Goal: Task Accomplishment & Management: Manage account settings

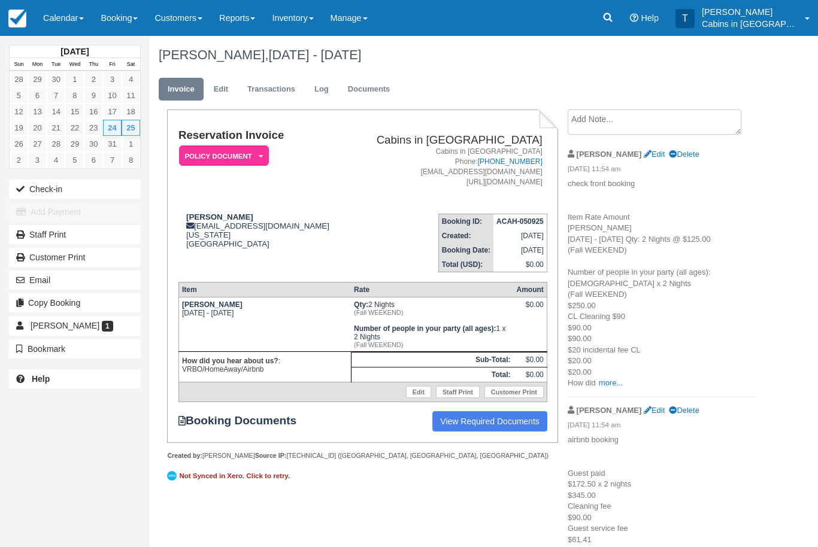
click at [264, 17] on link "Reports" at bounding box center [237, 18] width 53 height 36
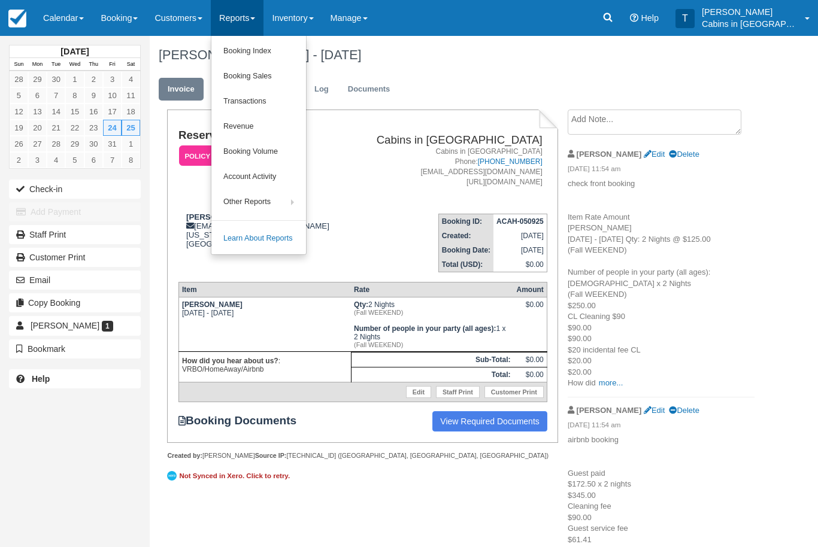
click at [291, 49] on link "Booking Index" at bounding box center [258, 51] width 95 height 25
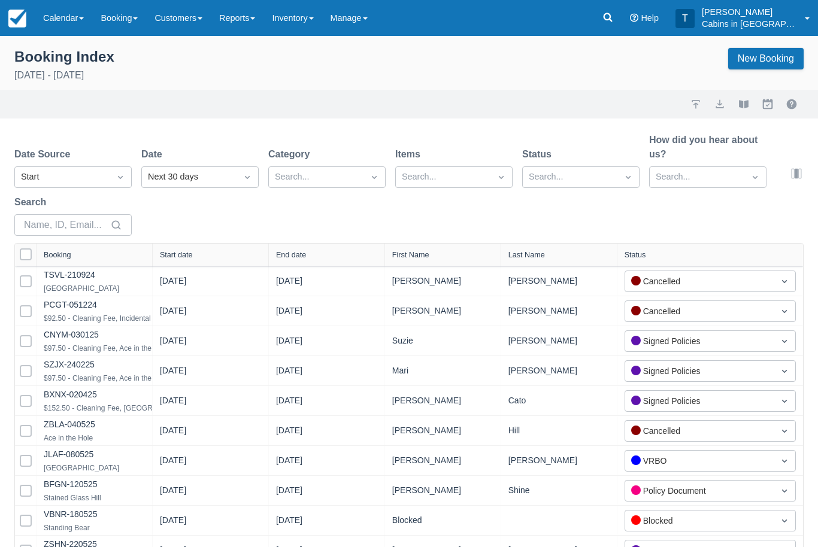
select select "25"
click at [100, 208] on div "Created" at bounding box center [72, 206] width 117 height 23
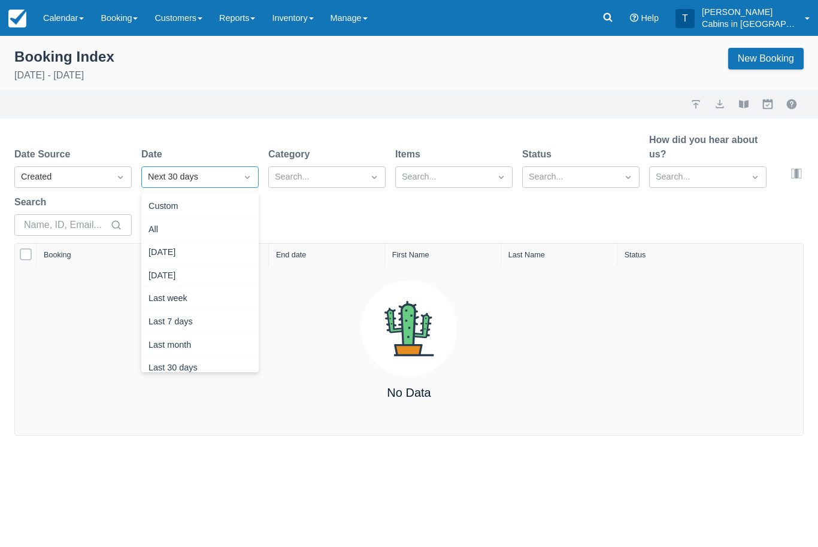
click at [217, 279] on div "Yesterday" at bounding box center [199, 276] width 117 height 23
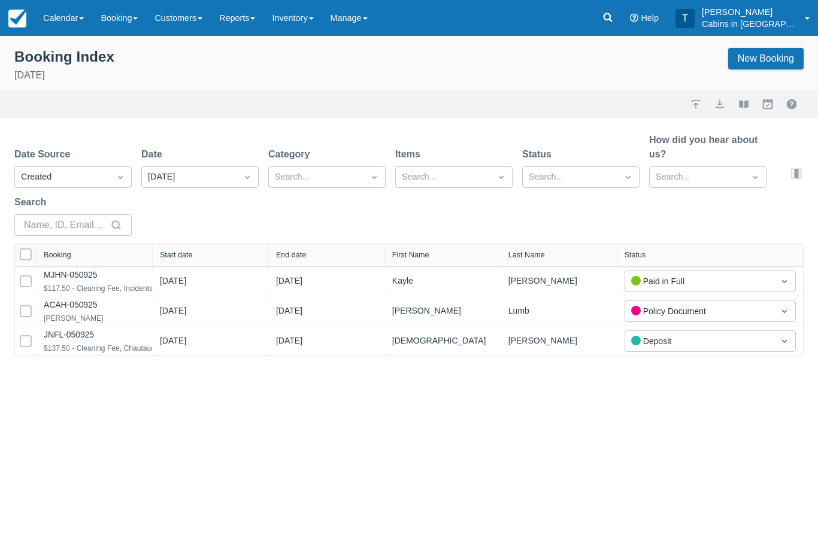
click at [94, 337] on link "JNFL-050925" at bounding box center [69, 335] width 50 height 10
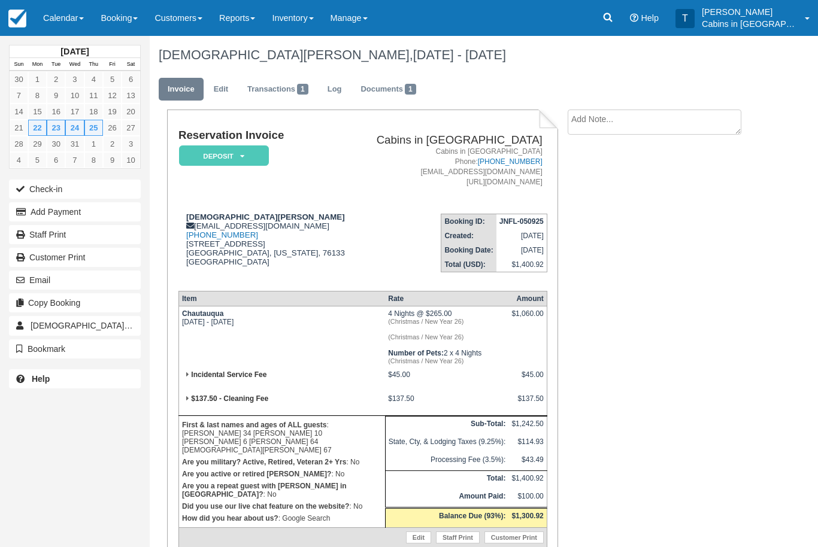
click at [252, 150] on em "Deposit" at bounding box center [224, 156] width 90 height 21
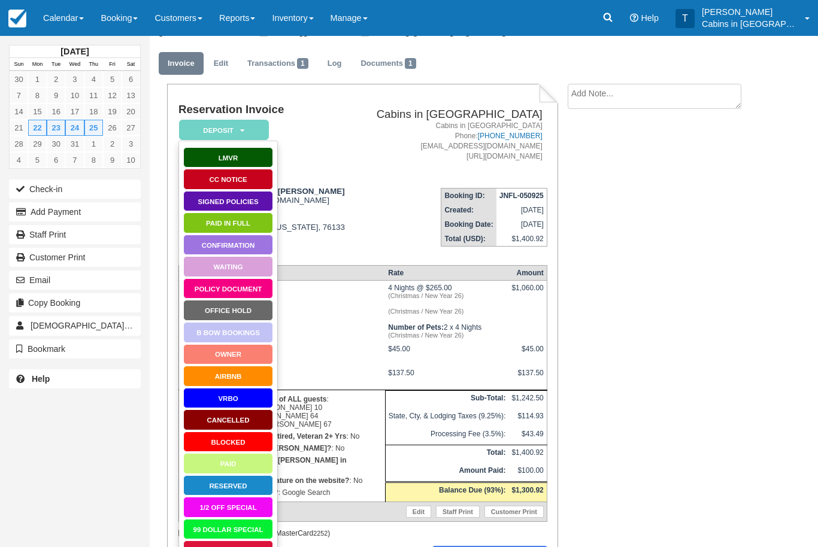
scroll to position [105, 0]
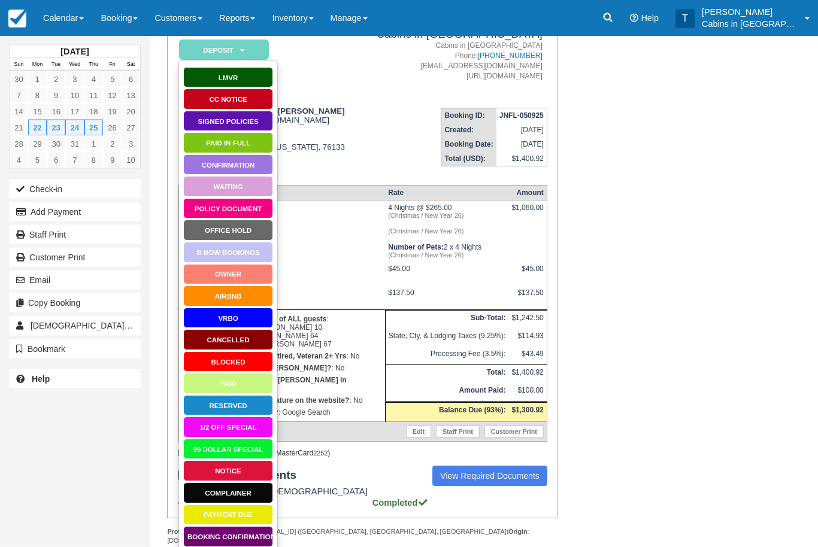
click at [248, 534] on link "Booking Confirmation" at bounding box center [228, 537] width 90 height 21
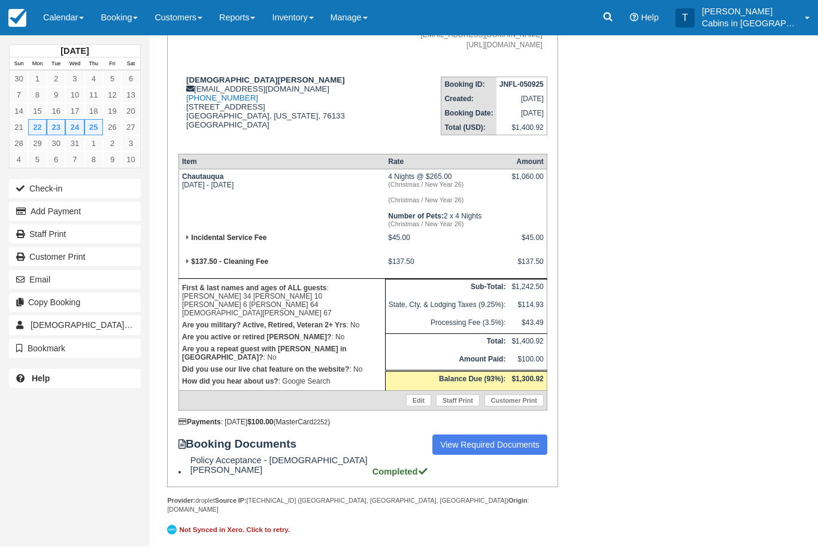
scroll to position [145, 0]
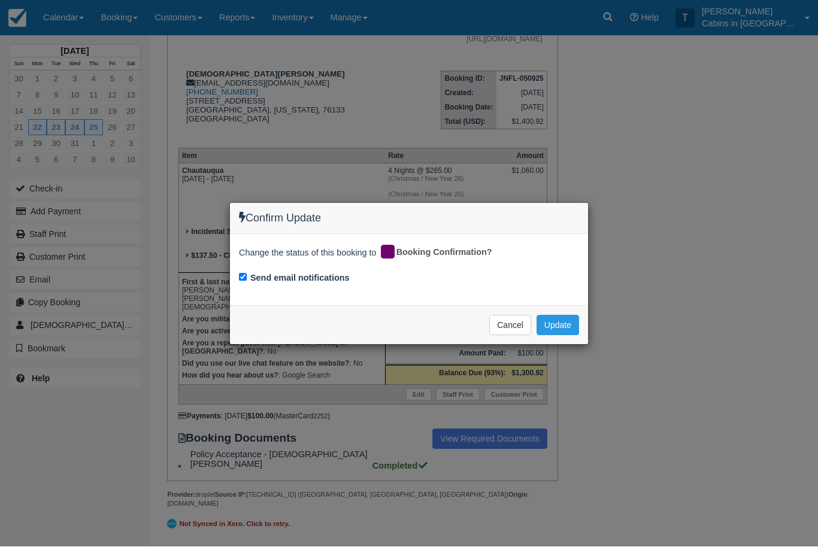
click at [563, 317] on button "Update" at bounding box center [558, 326] width 43 height 20
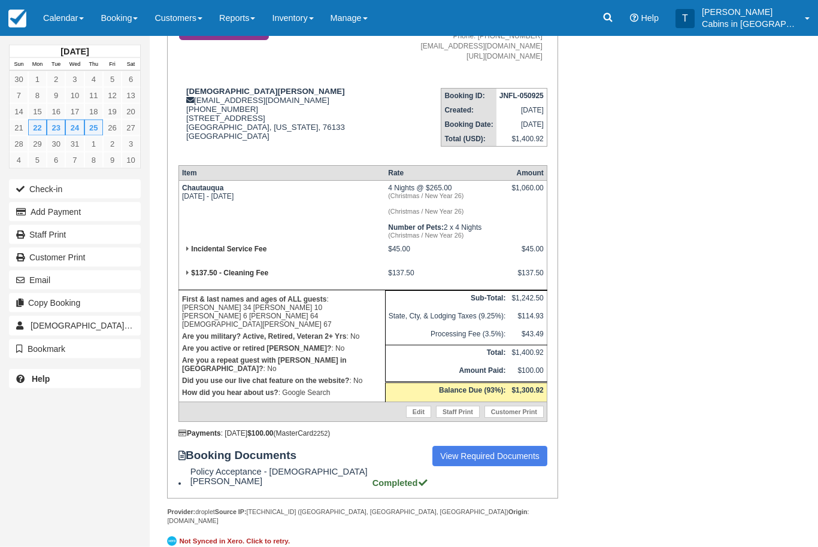
scroll to position [0, 0]
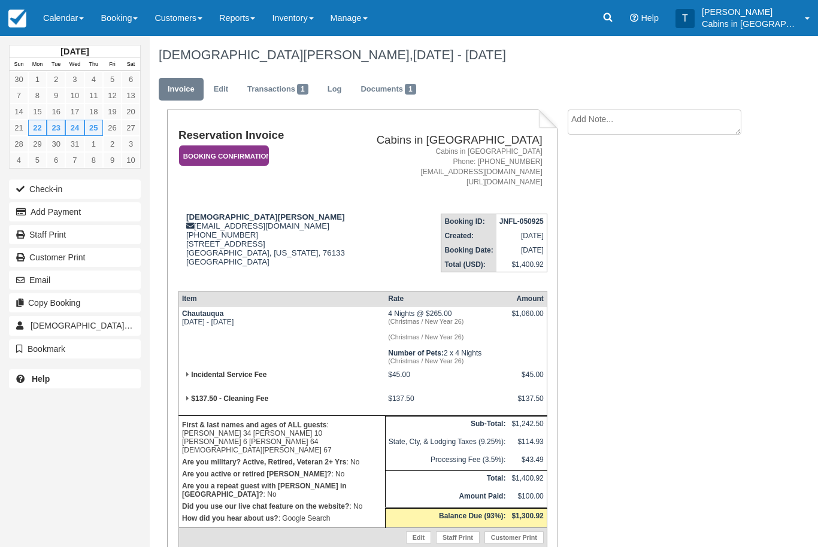
click at [255, 156] on em "Booking Confirmation" at bounding box center [224, 156] width 90 height 21
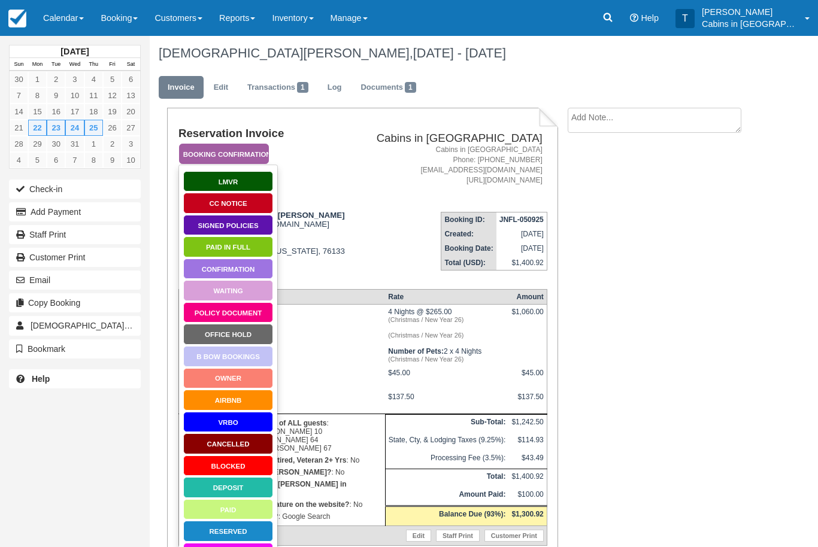
scroll to position [105, 0]
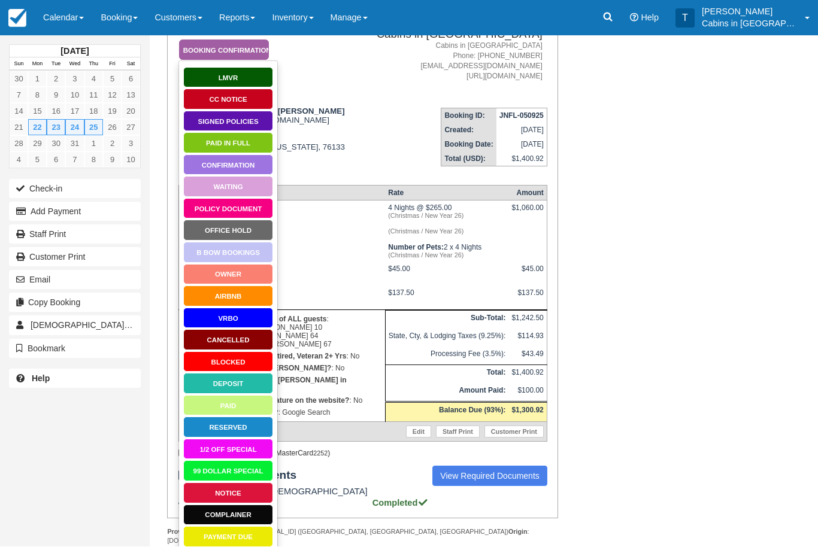
click at [259, 122] on link "Signed Policies" at bounding box center [228, 121] width 90 height 21
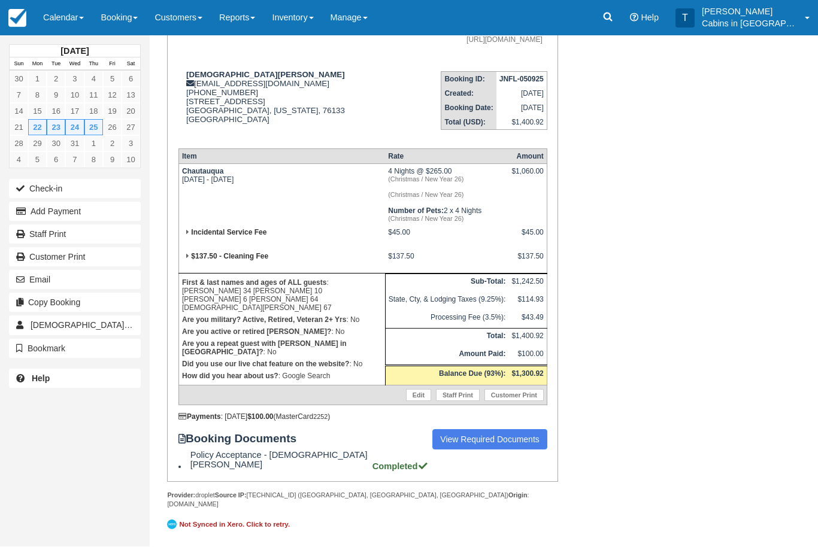
scroll to position [145, 0]
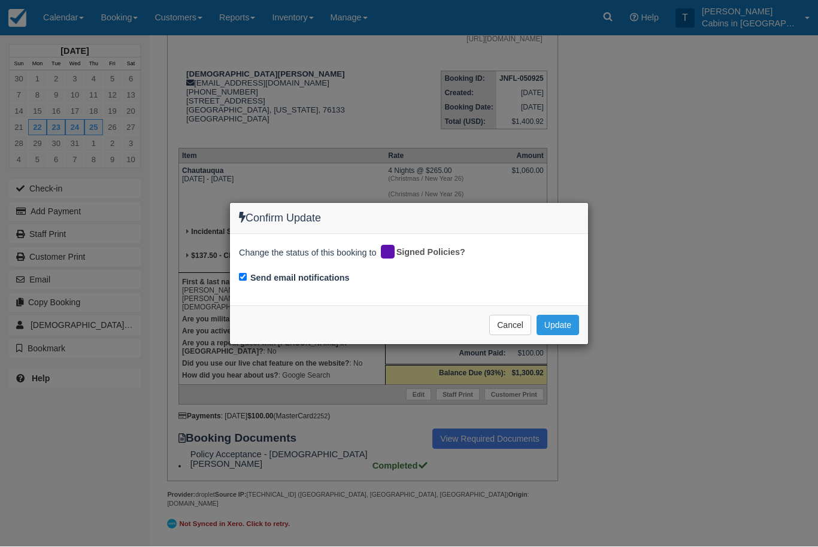
click at [576, 323] on button "Update" at bounding box center [558, 326] width 43 height 20
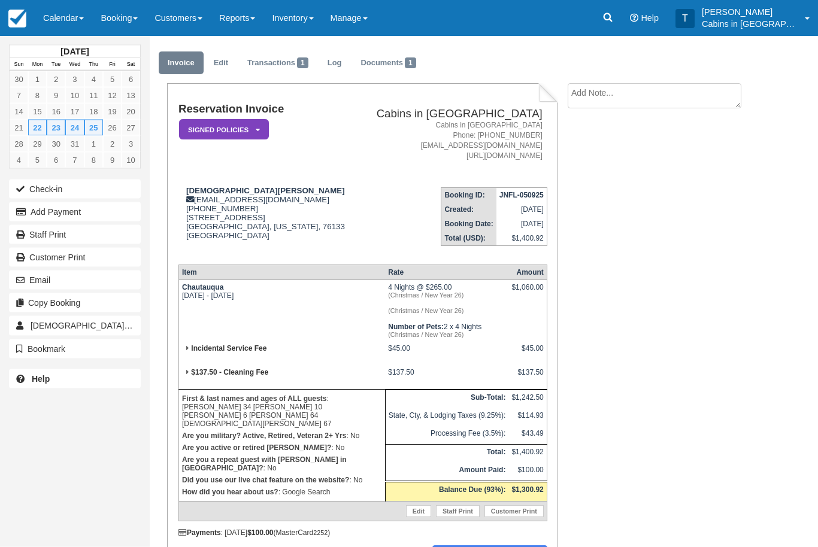
scroll to position [0, 0]
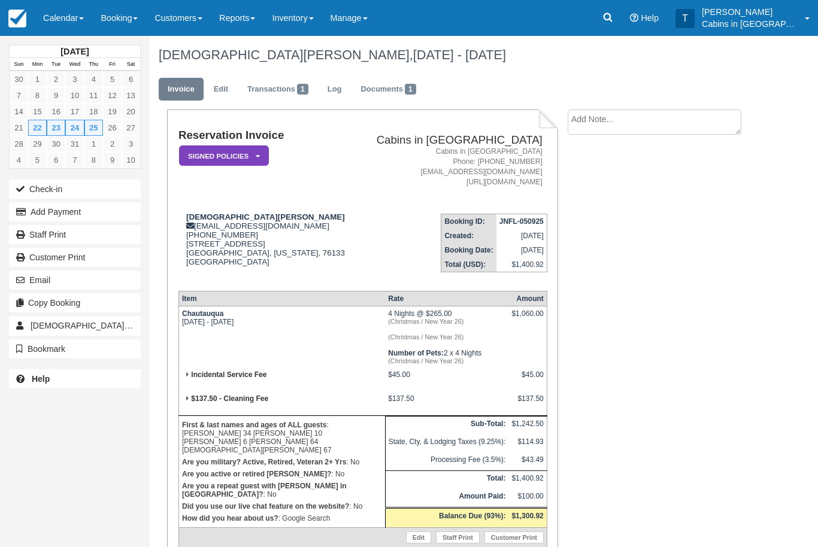
click at [277, 93] on link "Transactions 1" at bounding box center [277, 89] width 79 height 23
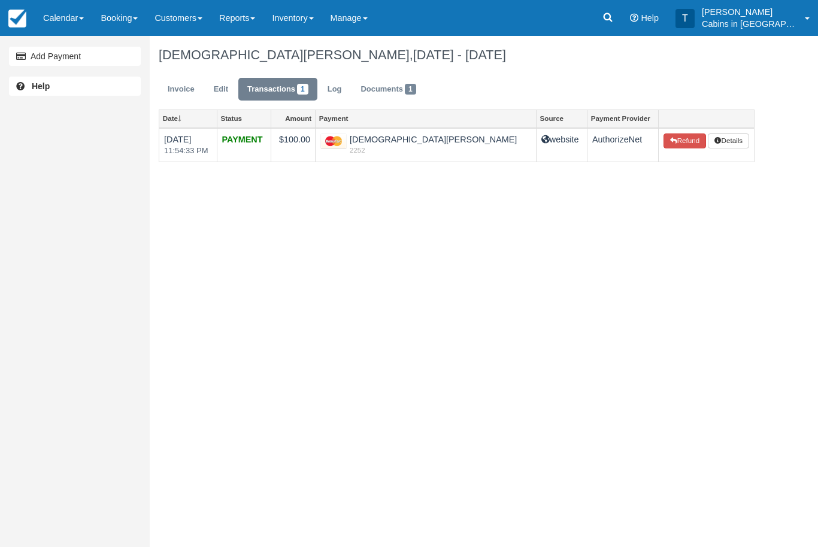
click at [195, 91] on link "Invoice" at bounding box center [181, 89] width 45 height 23
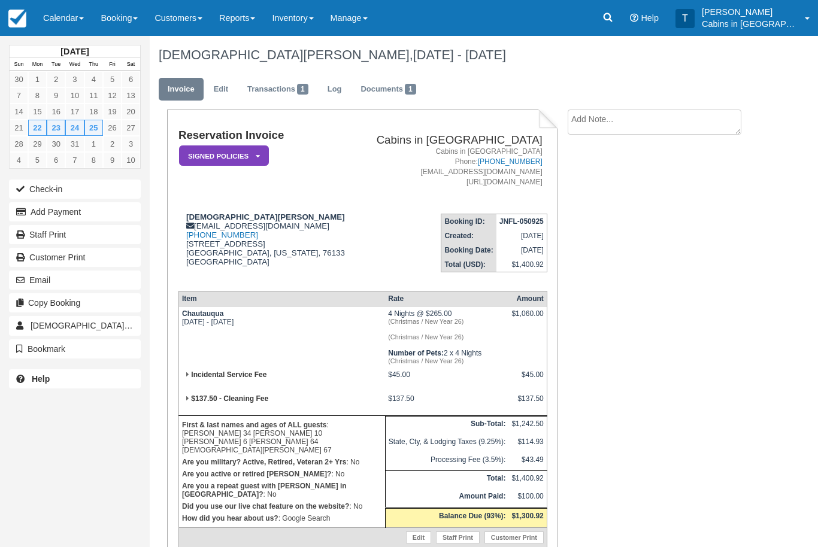
click at [642, 119] on textarea at bounding box center [655, 122] width 174 height 25
type textarea "e"
click at [602, 177] on textarea "Cc verified" at bounding box center [655, 143] width 174 height 67
type textarea "Cc verified"
click at [604, 192] on button "Create" at bounding box center [595, 190] width 54 height 20
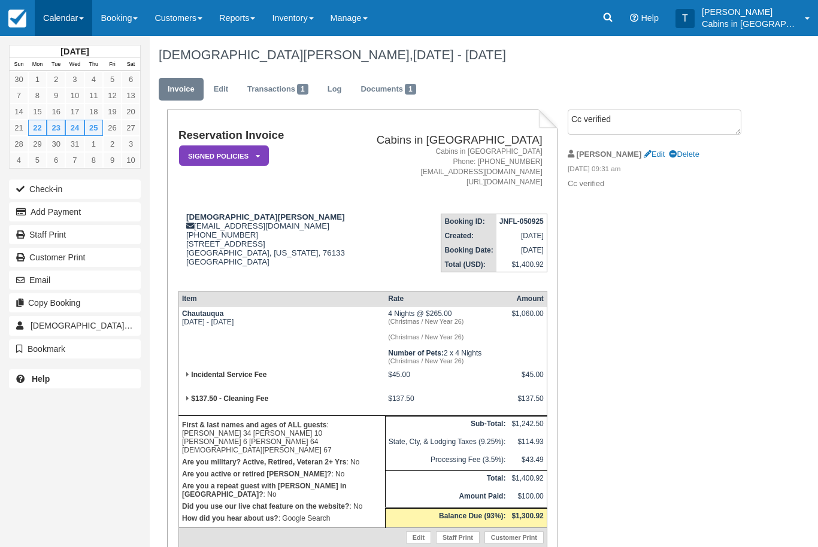
click at [65, 13] on link "Calendar" at bounding box center [64, 18] width 58 height 36
click at [100, 79] on link "Customer" at bounding box center [82, 76] width 95 height 25
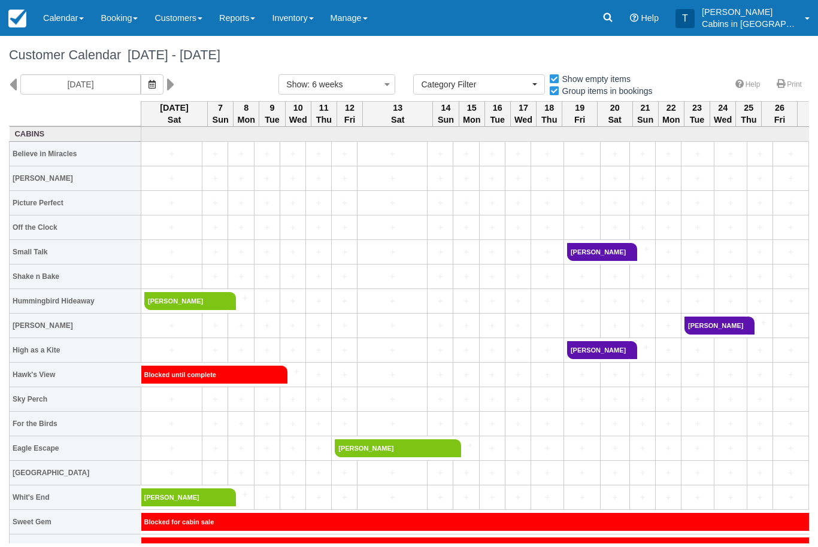
select select
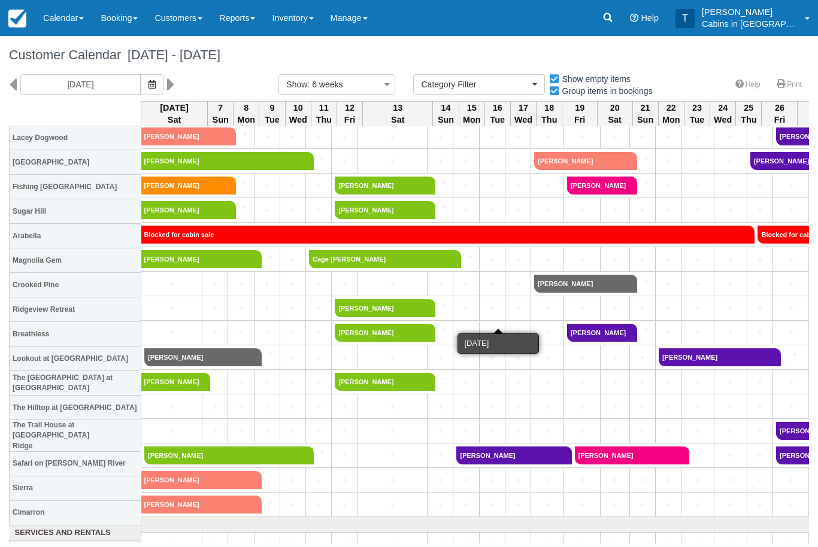
scroll to position [851, 0]
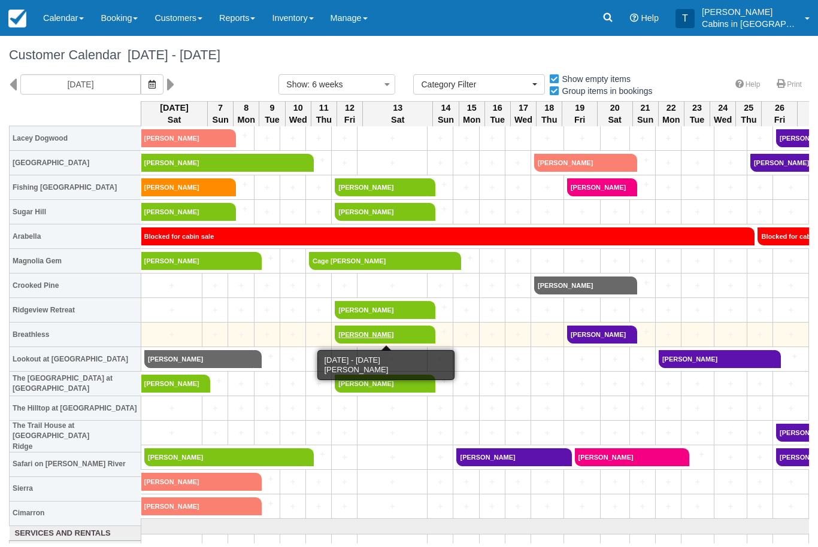
click at [418, 333] on link "Kristi Kirkpatrick" at bounding box center [381, 335] width 93 height 18
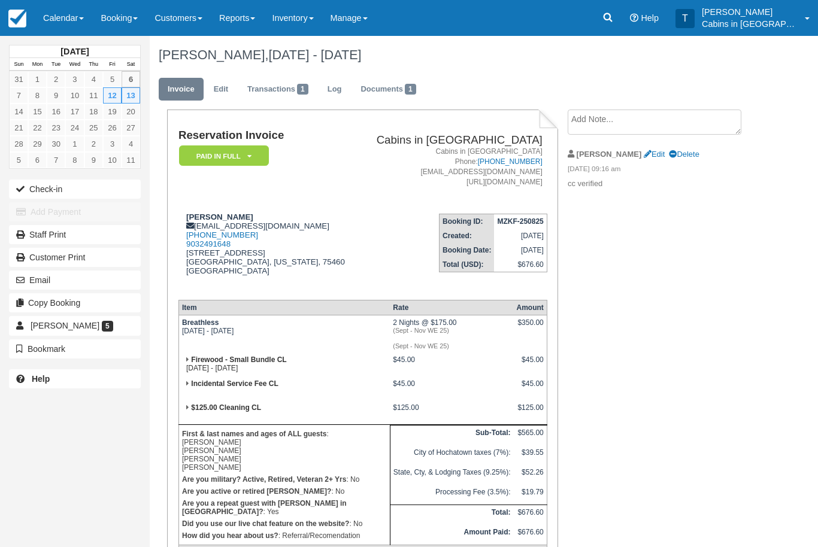
click at [247, 150] on em "Paid in Full" at bounding box center [224, 156] width 90 height 21
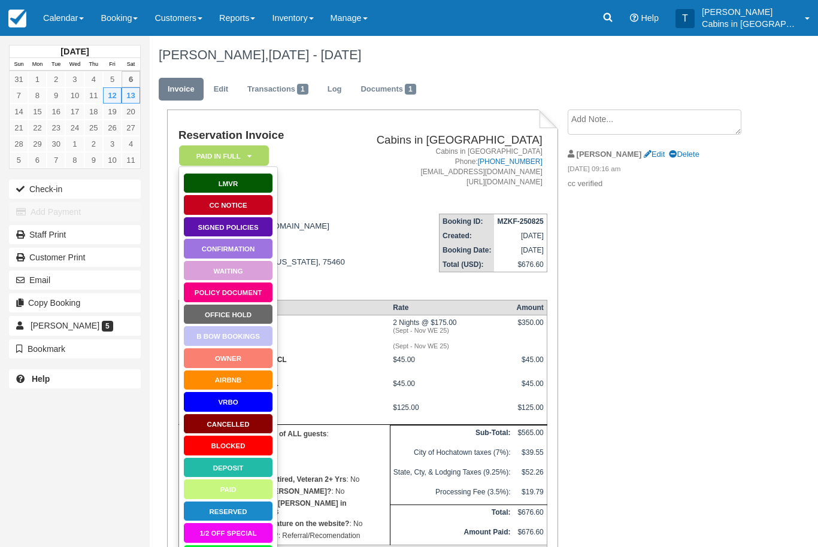
click at [253, 316] on link "Office Hold" at bounding box center [228, 314] width 90 height 21
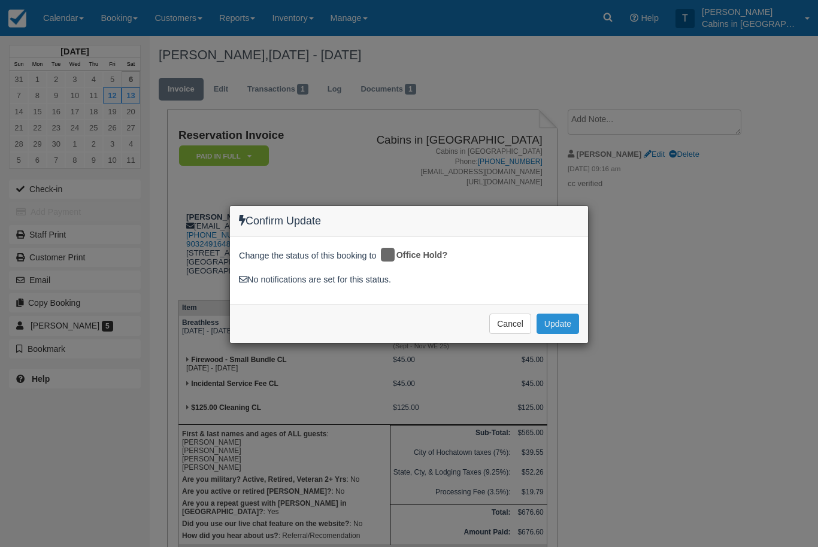
click at [568, 322] on button "Update" at bounding box center [558, 324] width 43 height 20
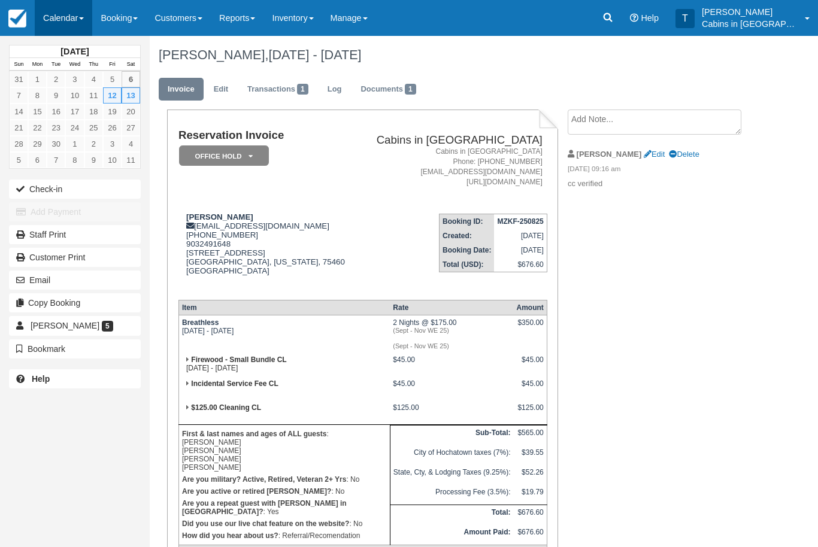
click at [63, 16] on link "Calendar" at bounding box center [64, 18] width 58 height 36
click at [83, 77] on link "Customer" at bounding box center [82, 76] width 95 height 25
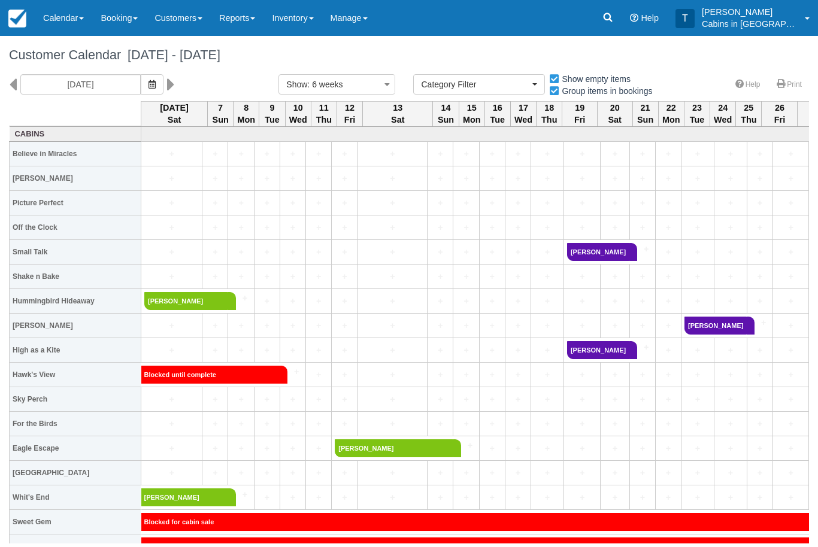
select select
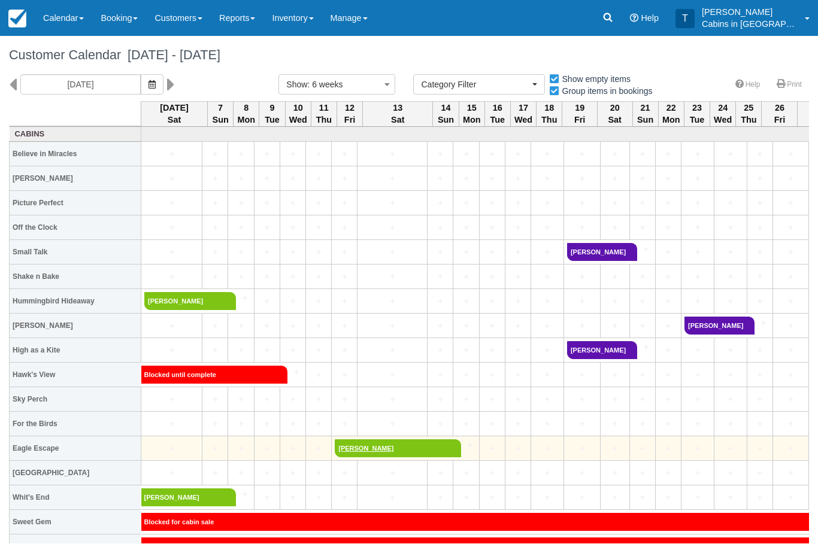
click at [421, 448] on link "Lacey Beckmann" at bounding box center [394, 449] width 119 height 18
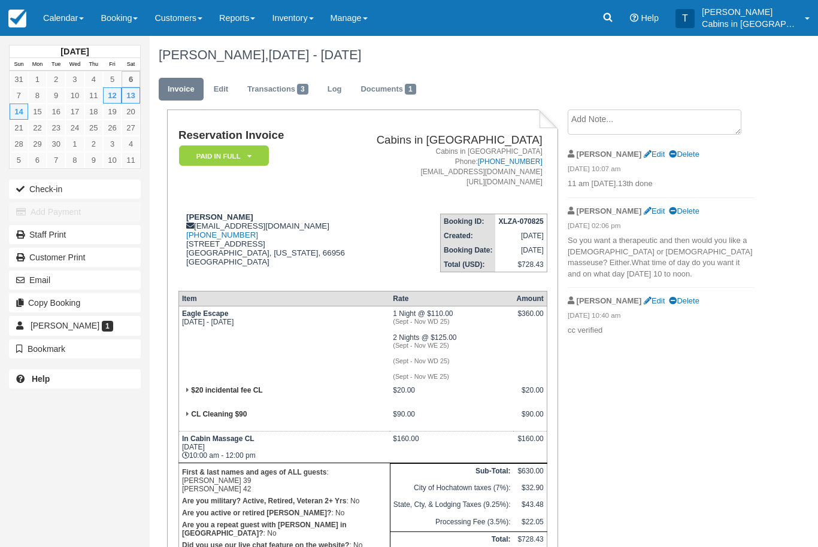
click at [256, 153] on em "Paid in Full" at bounding box center [224, 156] width 90 height 21
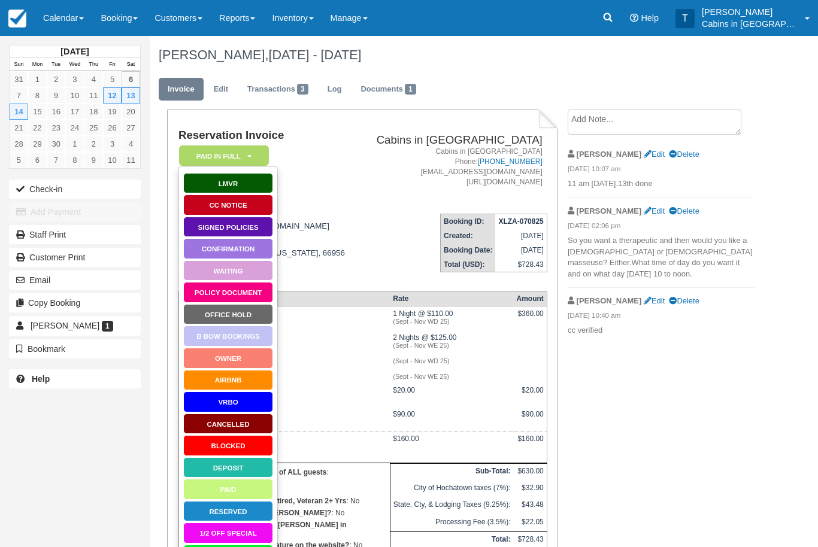
click at [264, 310] on link "Office Hold" at bounding box center [228, 314] width 90 height 21
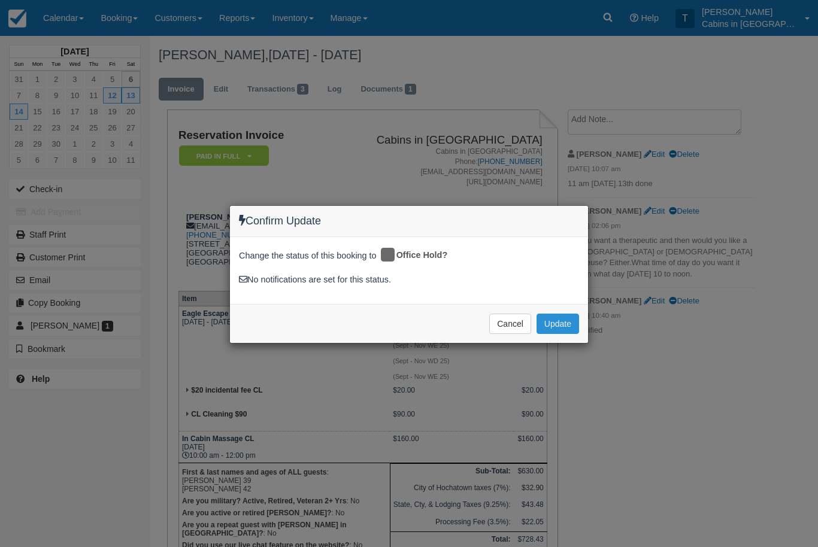
click at [577, 322] on button "Update" at bounding box center [558, 324] width 43 height 20
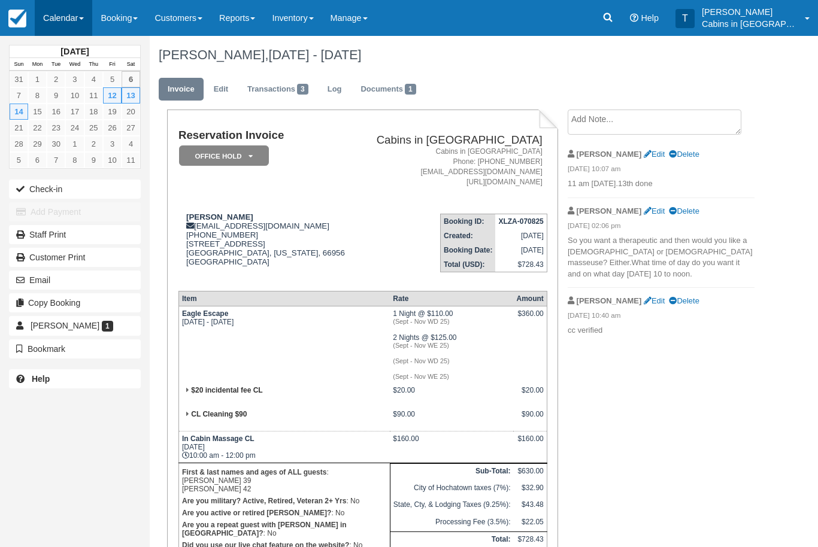
click at [65, 17] on link "Calendar" at bounding box center [64, 18] width 58 height 36
click at [78, 79] on link "Customer" at bounding box center [82, 76] width 95 height 25
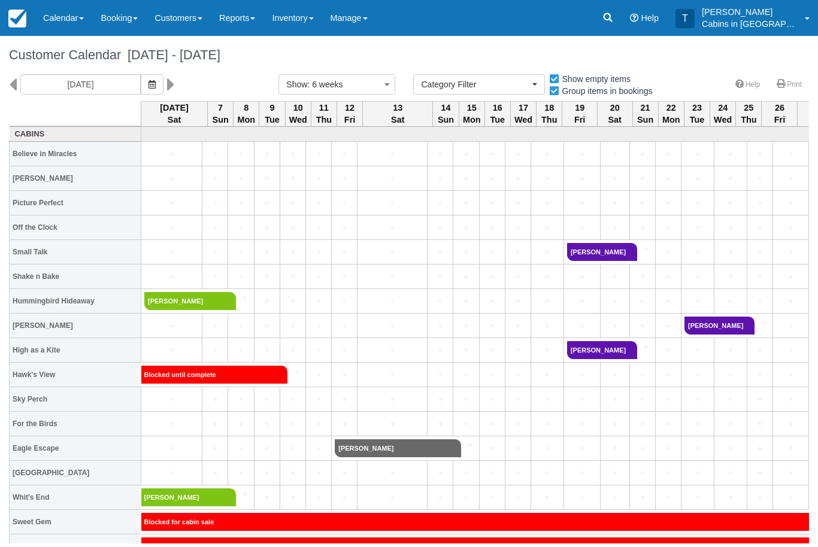
select select
click at [149, 86] on icon "button" at bounding box center [152, 84] width 7 height 8
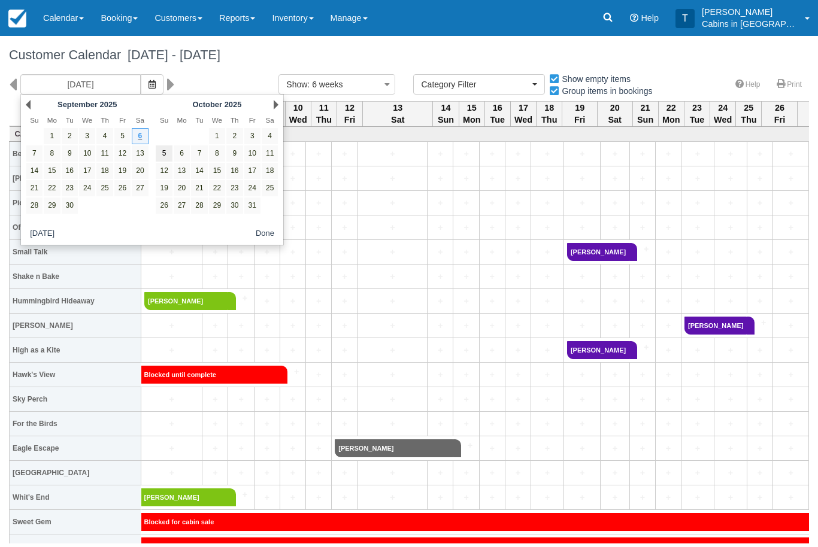
click at [161, 153] on link "5" at bounding box center [164, 154] width 16 height 16
type input "[DATE]"
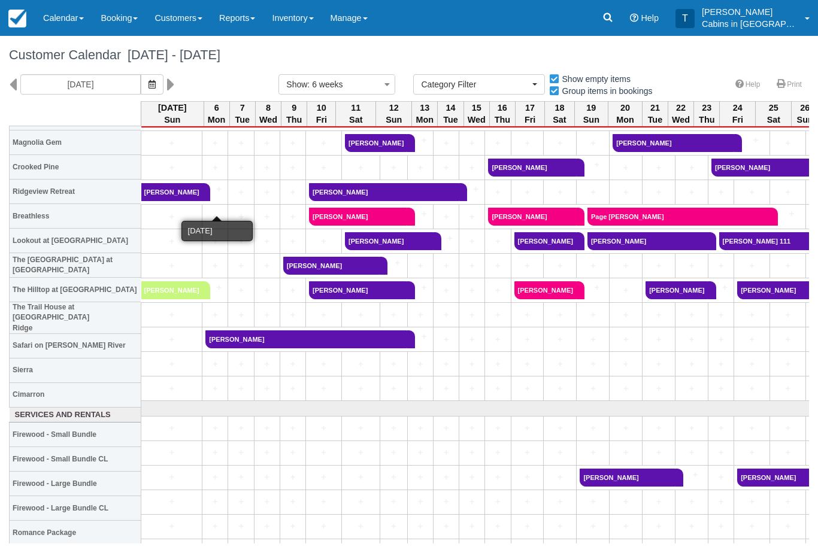
scroll to position [970, 0]
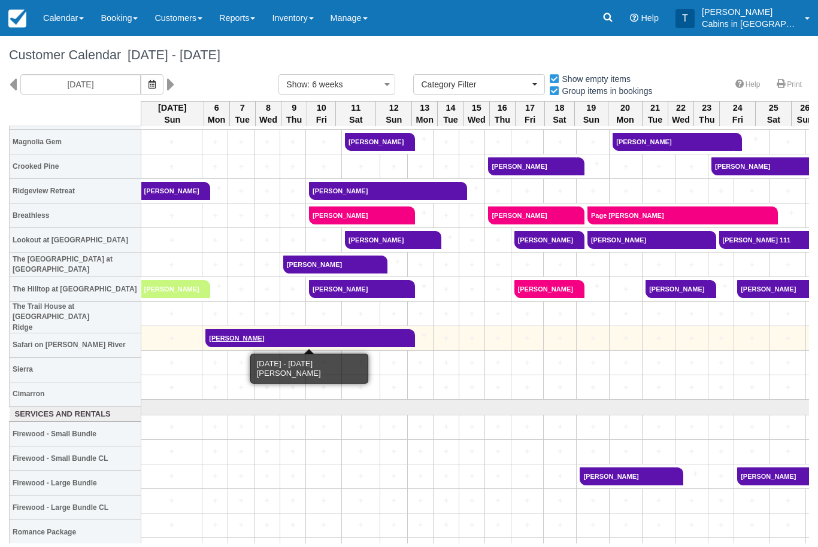
click at [240, 341] on link "[PERSON_NAME]" at bounding box center [306, 338] width 202 height 18
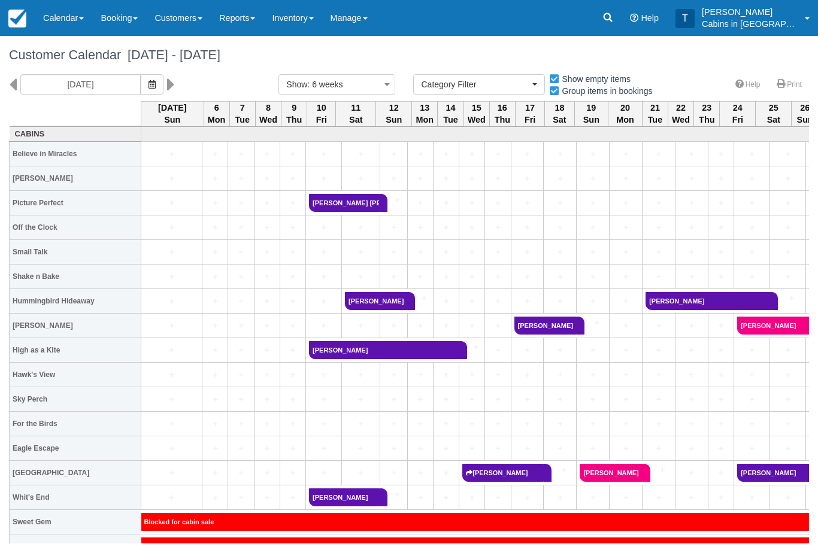
select select
